Goal: Task Accomplishment & Management: Use online tool/utility

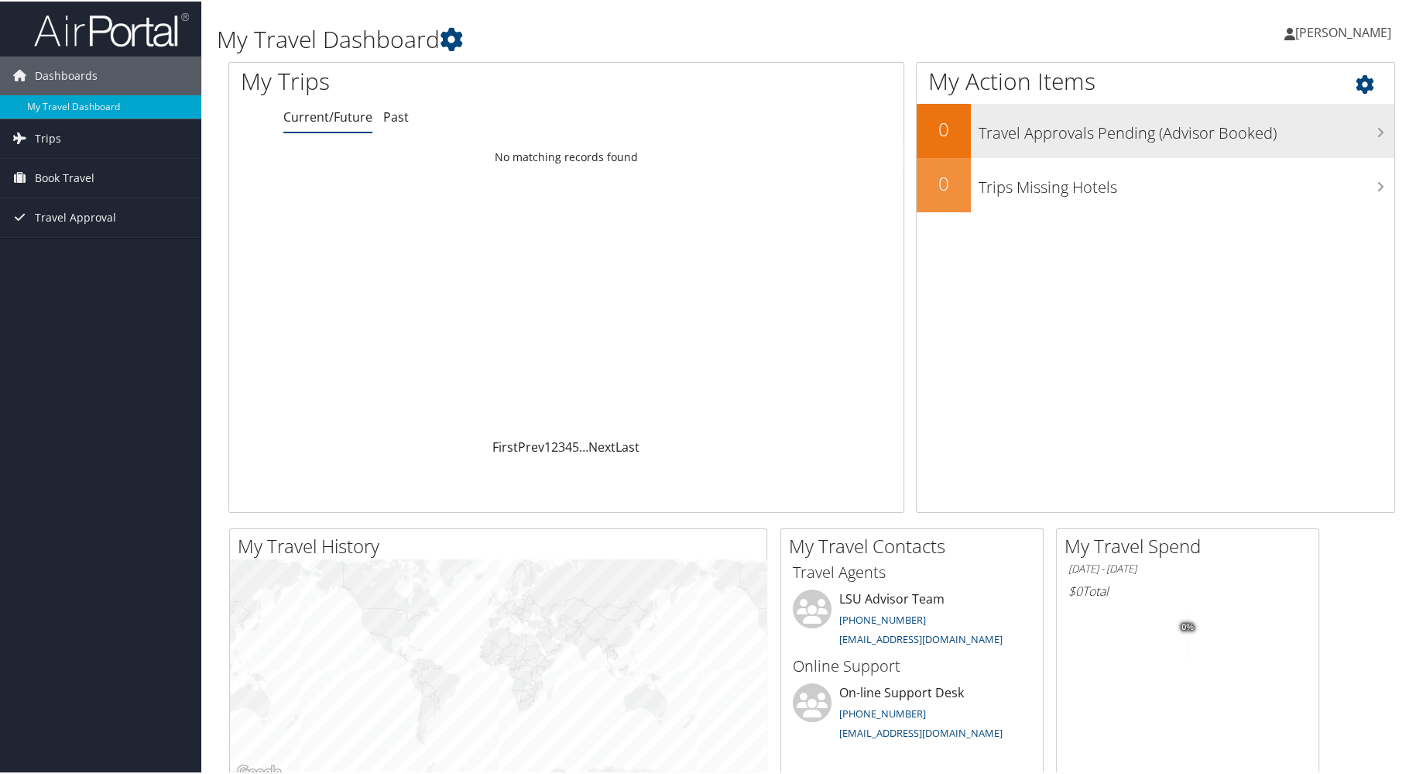
click at [1237, 122] on h3 "Travel Approvals Pending (Advisor Booked)" at bounding box center [1187, 127] width 416 height 29
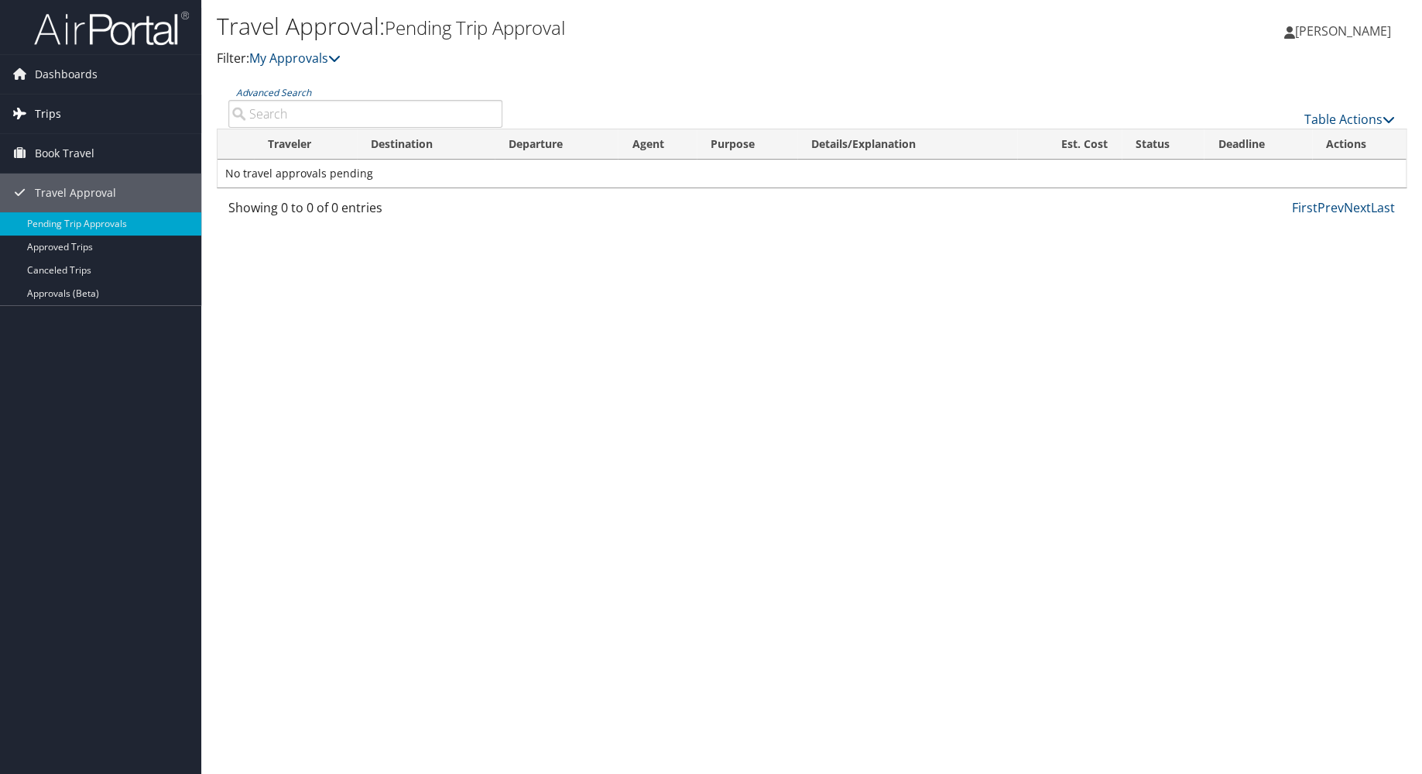
click at [53, 113] on span "Trips" at bounding box center [48, 113] width 26 height 39
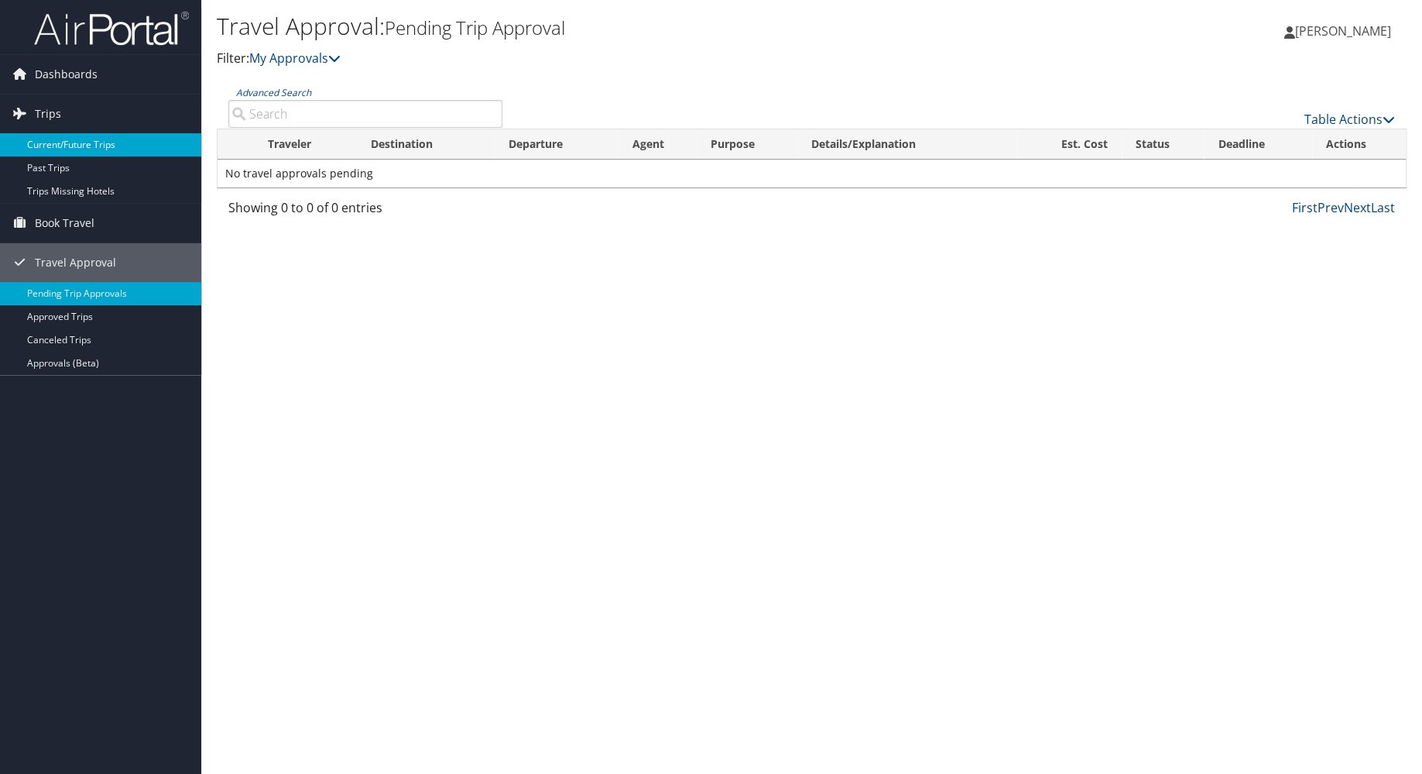
click at [65, 144] on link "Current/Future Trips" at bounding box center [100, 144] width 201 height 23
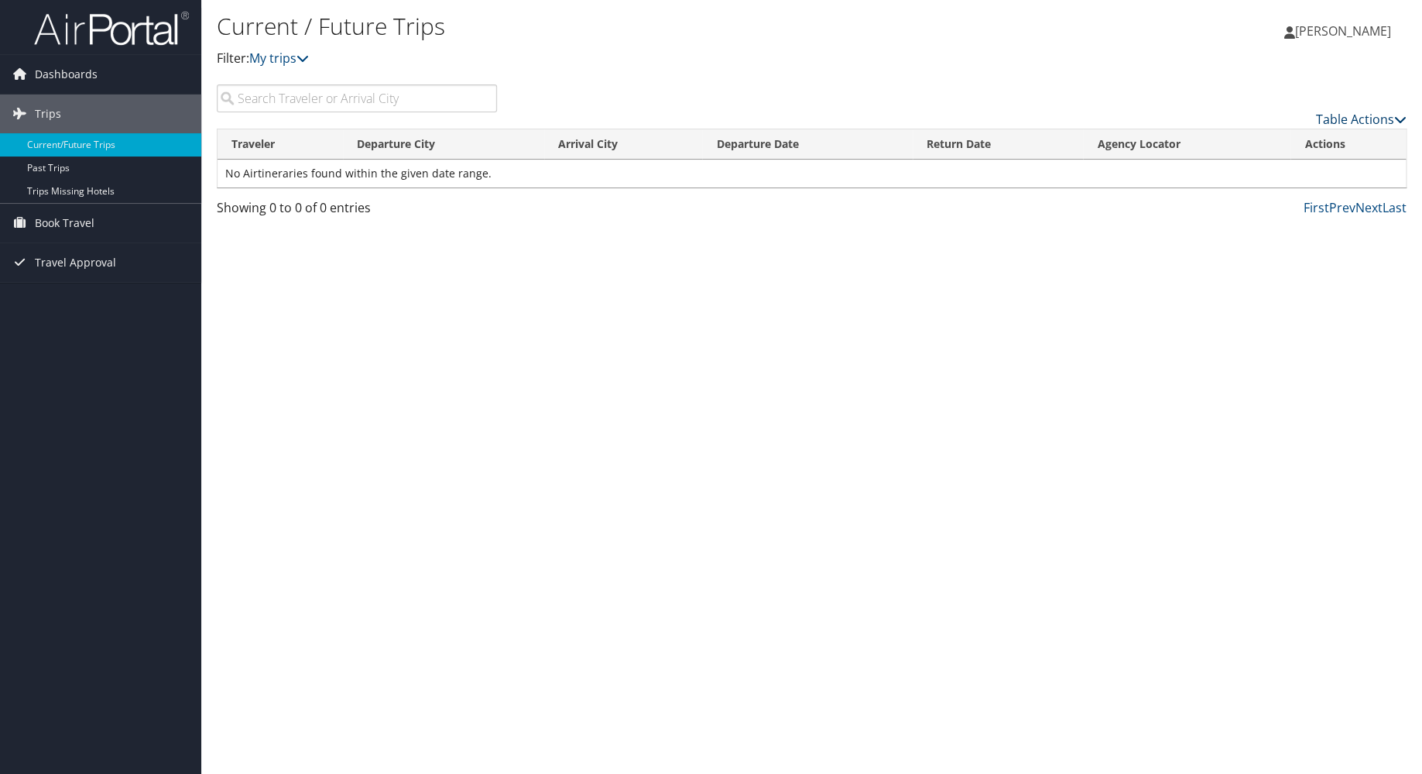
click at [1357, 117] on link "Table Actions" at bounding box center [1361, 119] width 91 height 17
click at [758, 420] on div at bounding box center [711, 387] width 1422 height 774
click at [91, 189] on link "Trips Missing Hotels" at bounding box center [100, 191] width 201 height 23
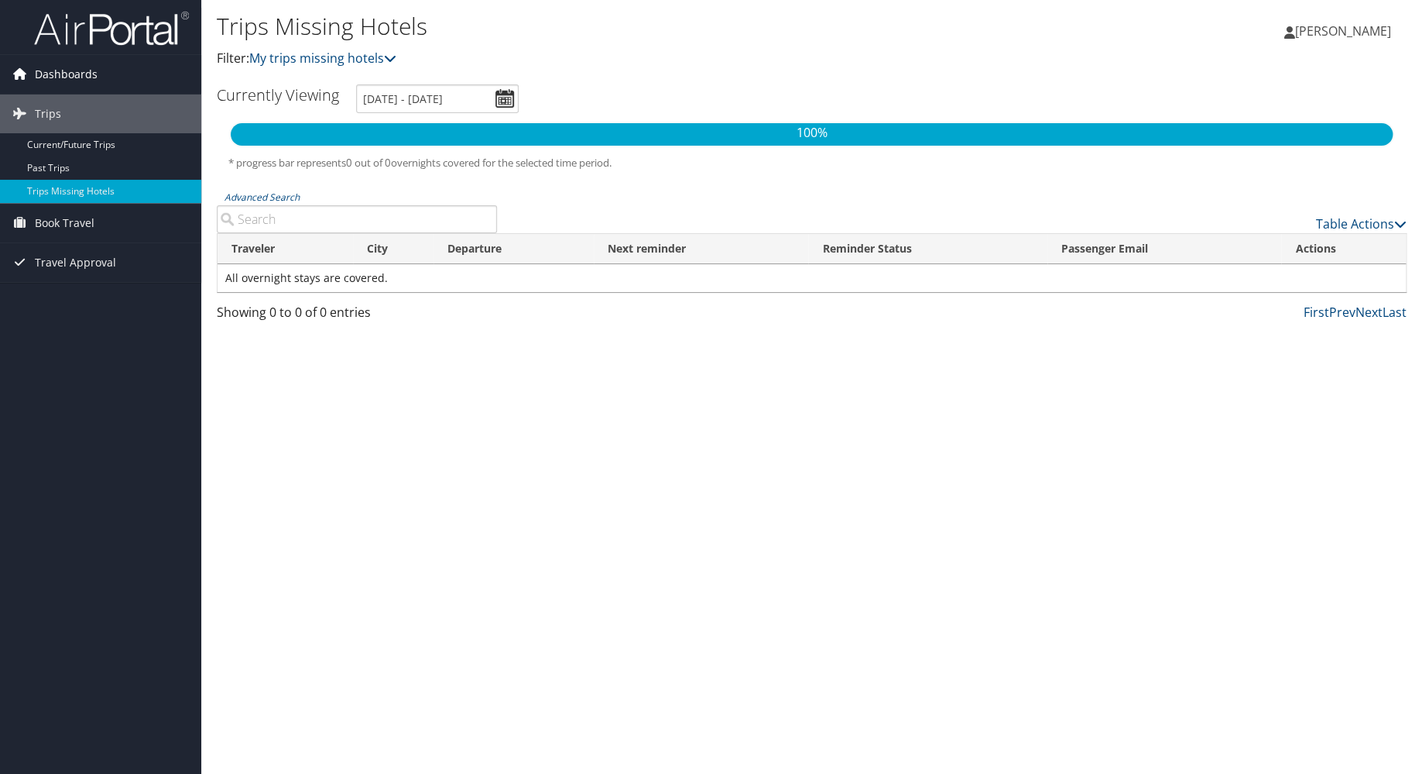
click at [77, 73] on span "Dashboards" at bounding box center [66, 74] width 63 height 39
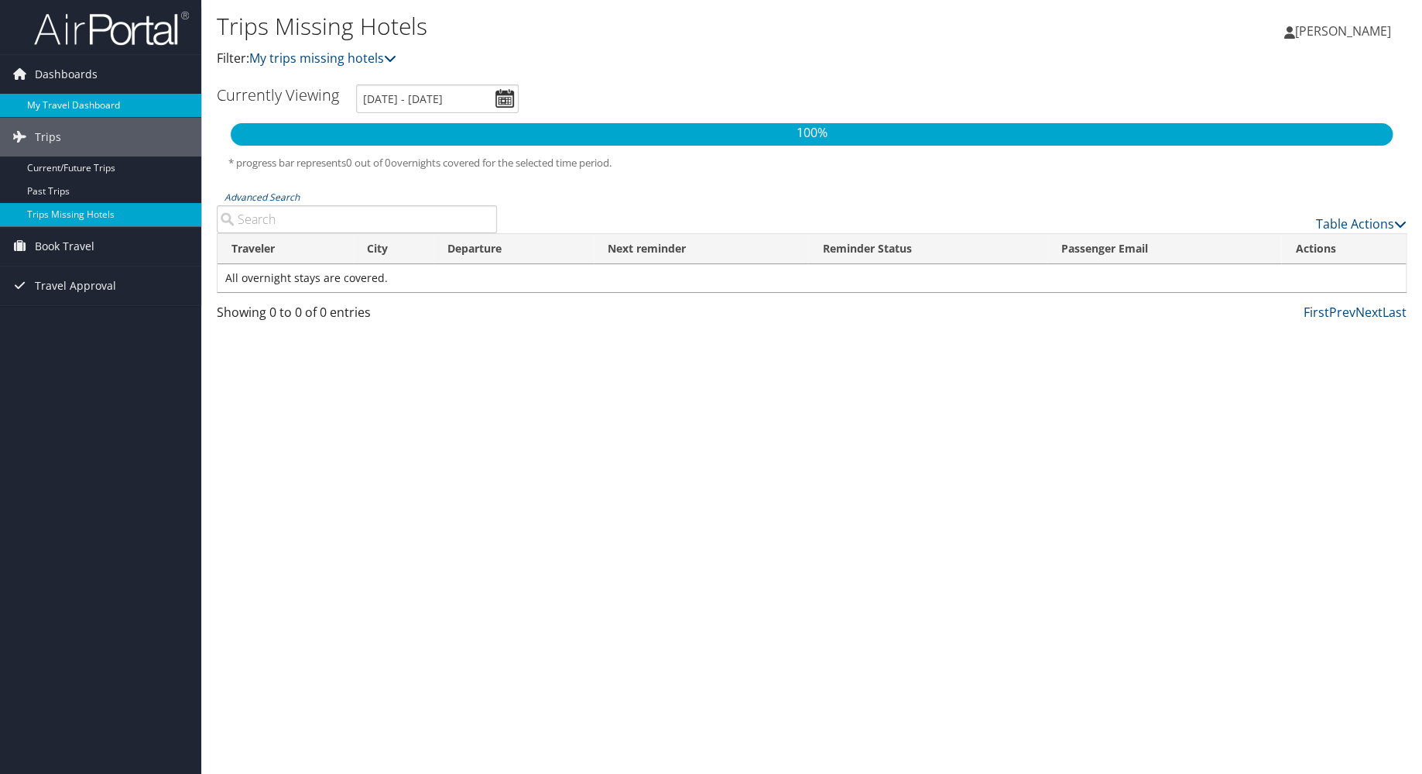
click at [78, 100] on link "My Travel Dashboard" at bounding box center [100, 105] width 201 height 23
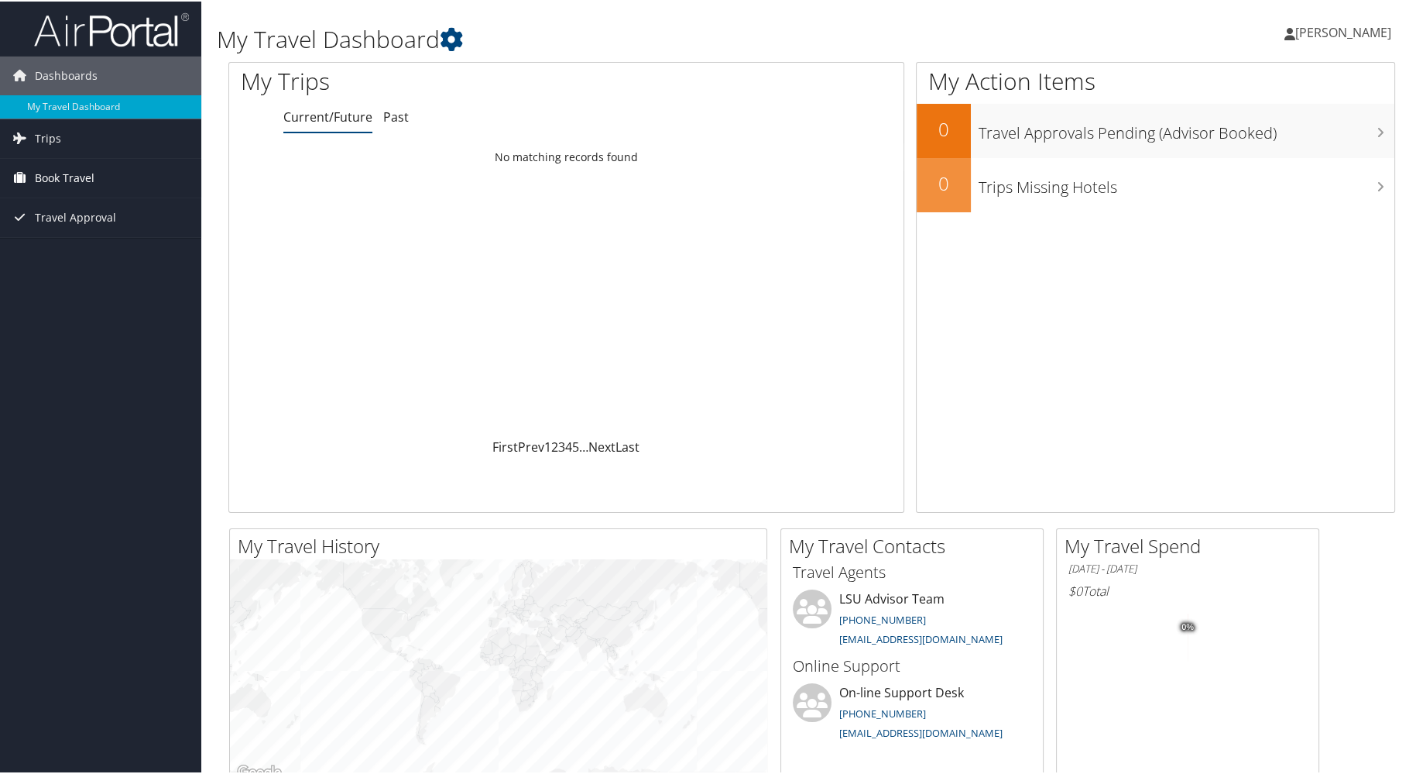
click at [90, 171] on span "Book Travel" at bounding box center [65, 176] width 60 height 39
click at [82, 228] on link "Book/Manage Online Trips" at bounding box center [100, 230] width 201 height 23
